Goal: Task Accomplishment & Management: Manage account settings

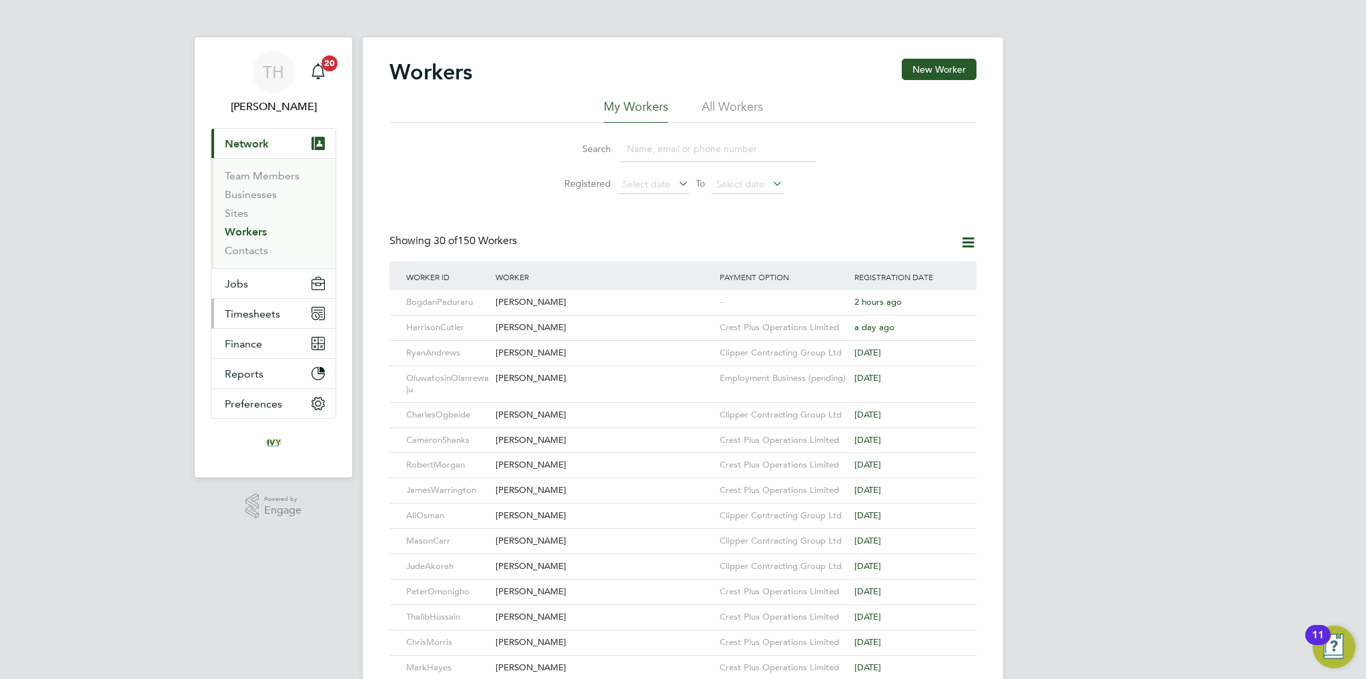
click at [246, 323] on button "Timesheets" at bounding box center [274, 313] width 124 height 29
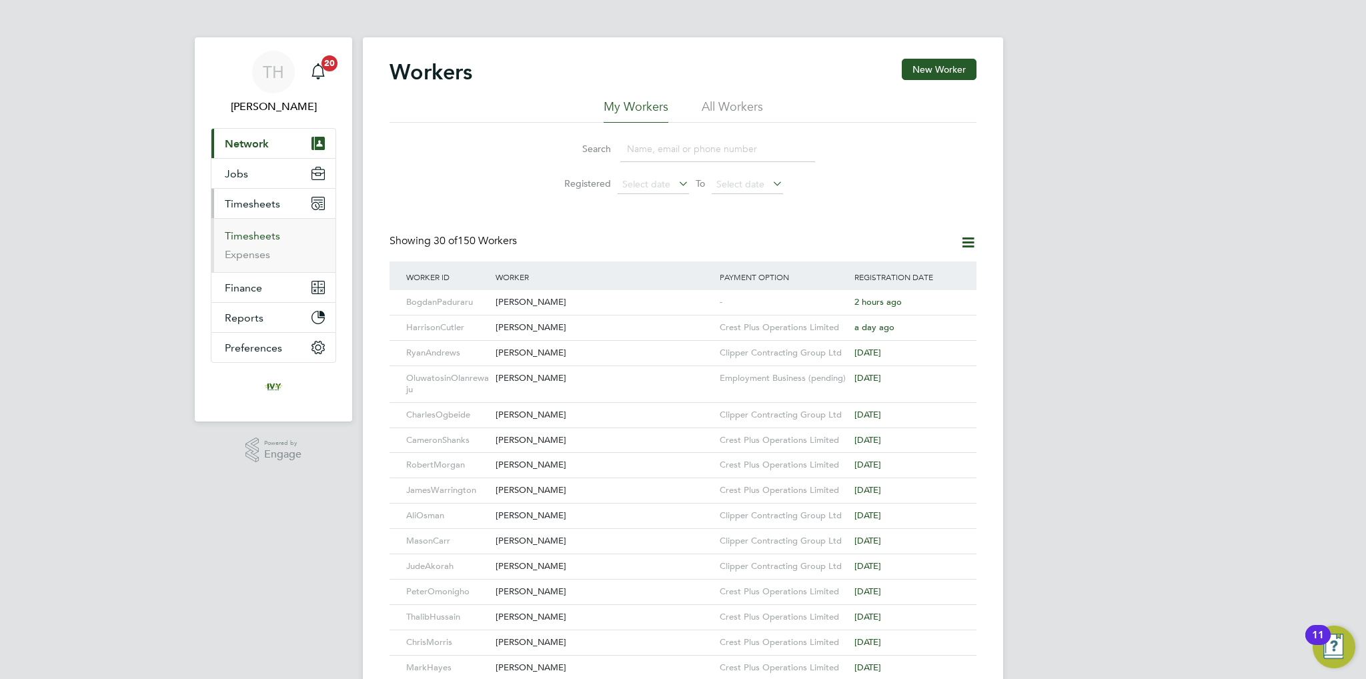
click at [263, 230] on link "Timesheets" at bounding box center [252, 236] width 55 height 13
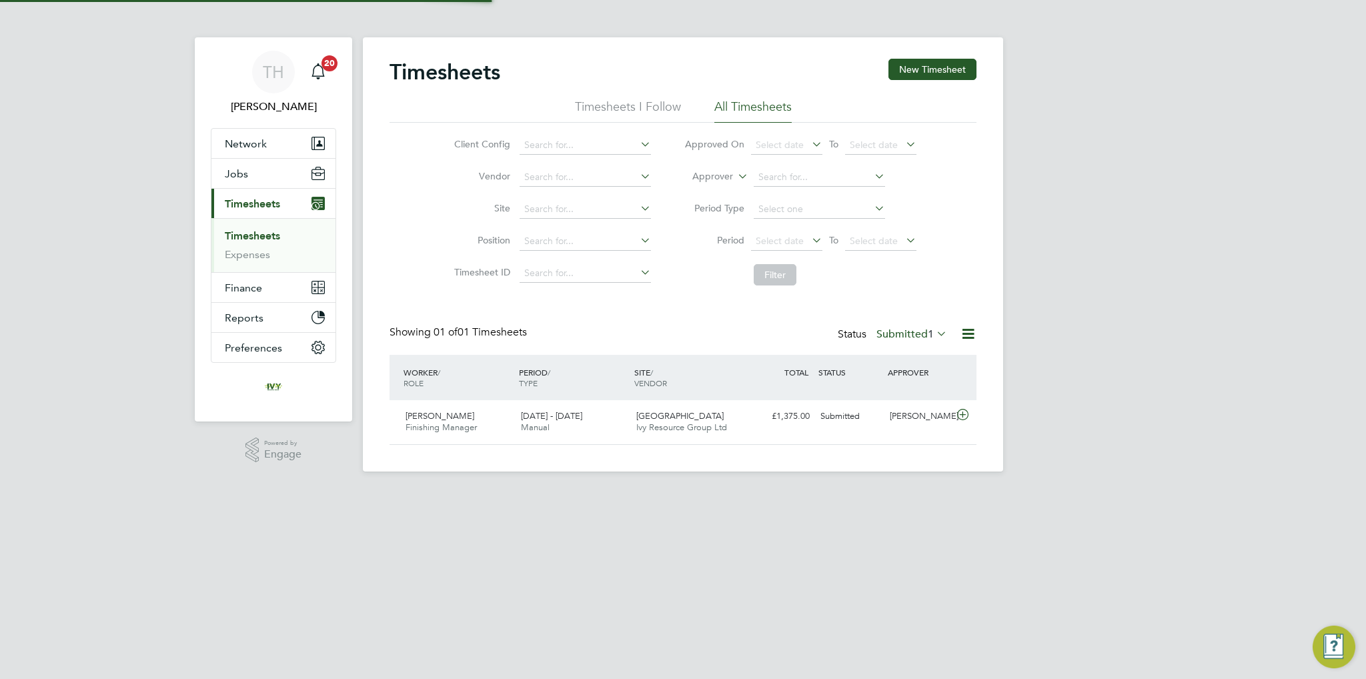
scroll to position [33, 116]
click at [923, 423] on div "[PERSON_NAME]" at bounding box center [919, 417] width 69 height 22
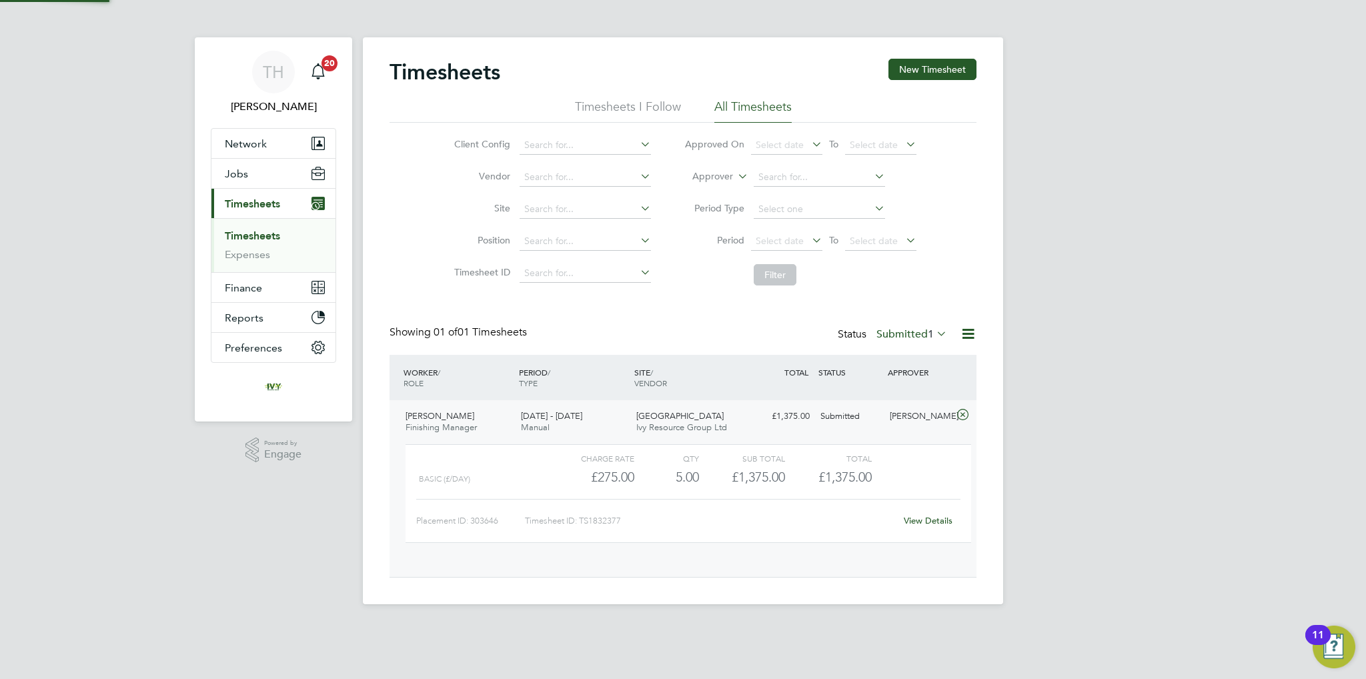
scroll to position [22, 129]
click at [933, 516] on link "View Details" at bounding box center [928, 520] width 49 height 11
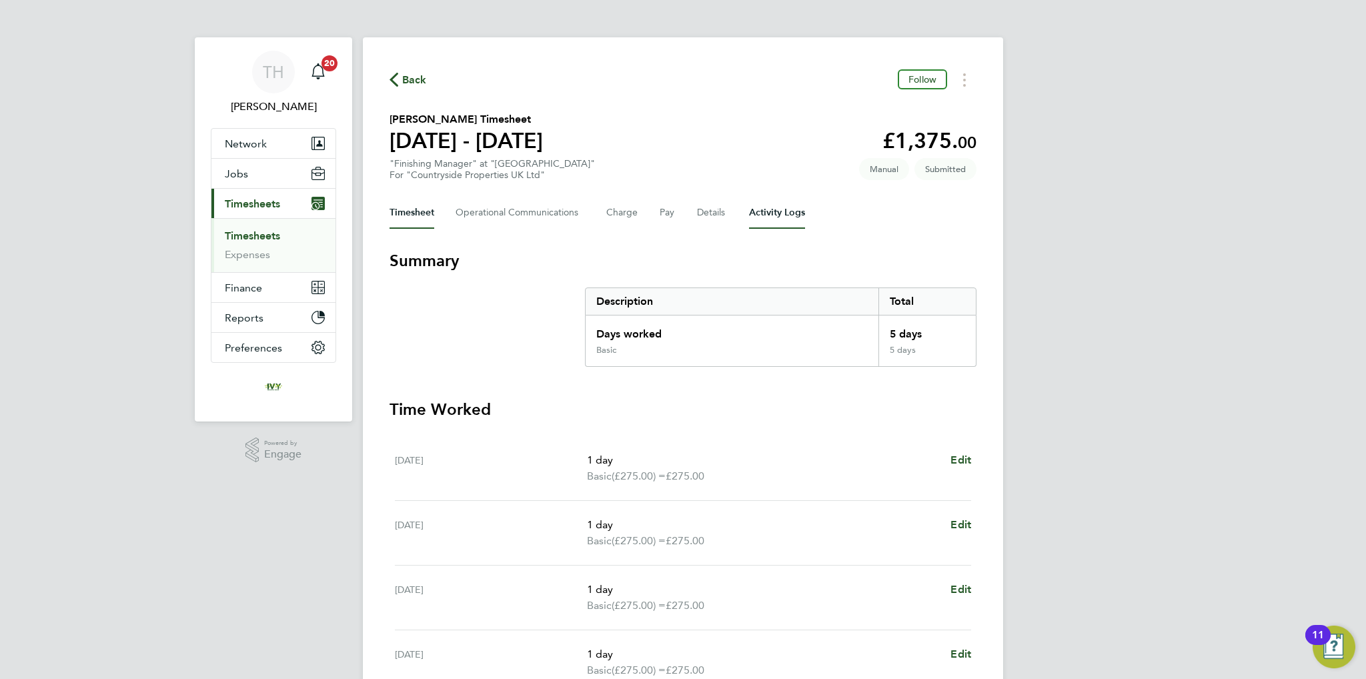
click at [793, 201] on Logs-tab "Activity Logs" at bounding box center [777, 213] width 56 height 32
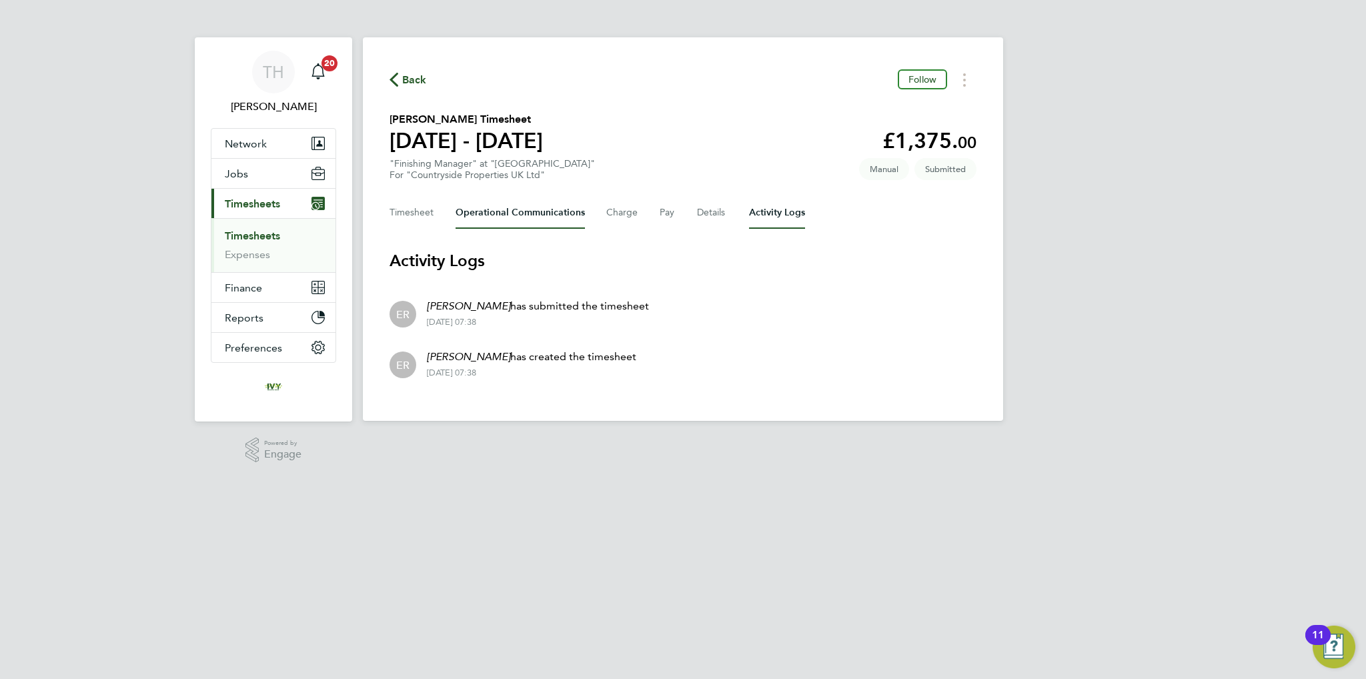
click at [530, 206] on Communications-tab "Operational Communications" at bounding box center [520, 213] width 129 height 32
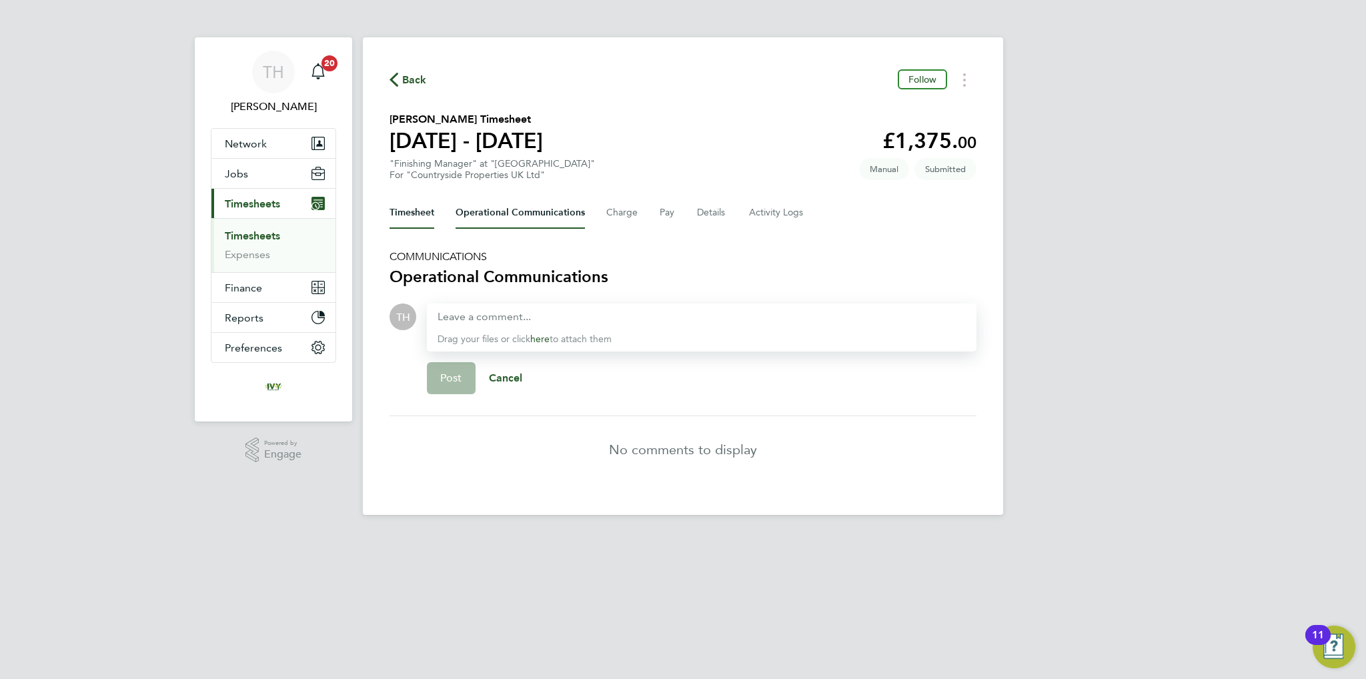
click at [391, 214] on button "Timesheet" at bounding box center [412, 213] width 45 height 32
